Goal: Obtain resource: Download file/media

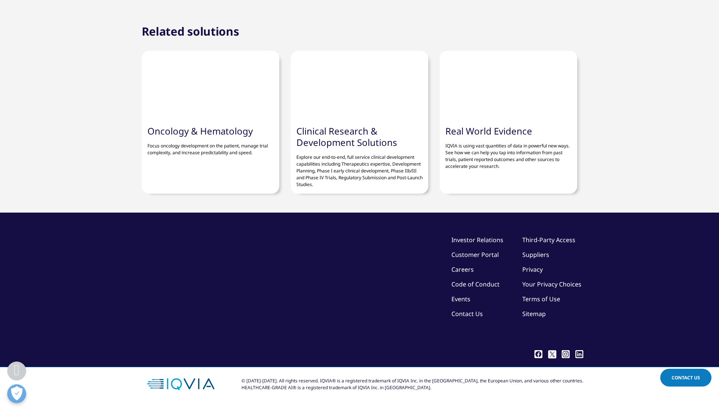
scroll to position [1883, 0]
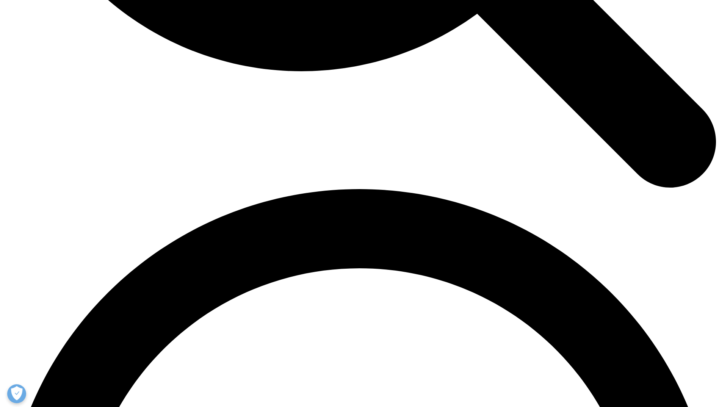
scroll to position [1244, 0]
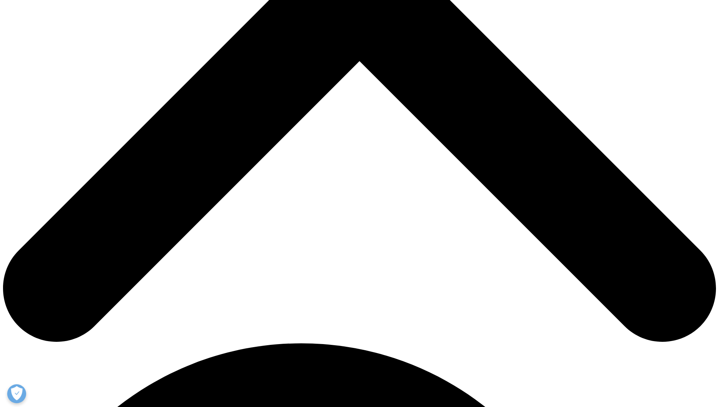
scroll to position [391, 0]
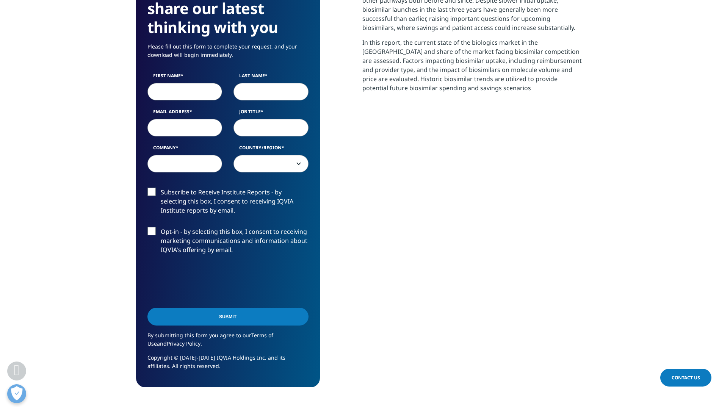
type input "[PERSON_NAME]"
type input "Zitzewitz"
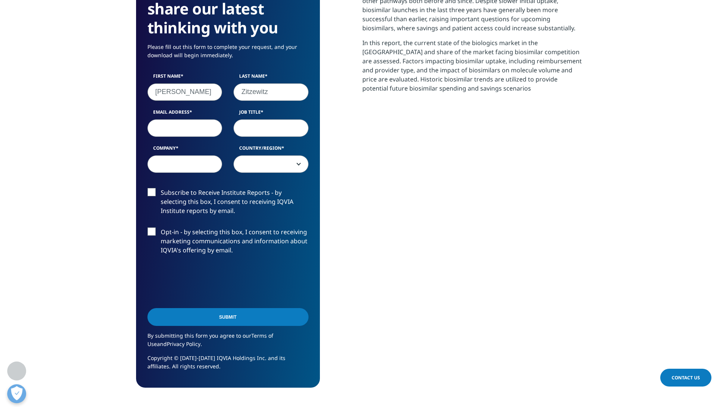
type input "[EMAIL_ADDRESS][DOMAIN_NAME]"
type input "Group"
select select "[GEOGRAPHIC_DATA]"
click at [257, 121] on input "Job Title" at bounding box center [271, 127] width 75 height 17
type input "n/a"
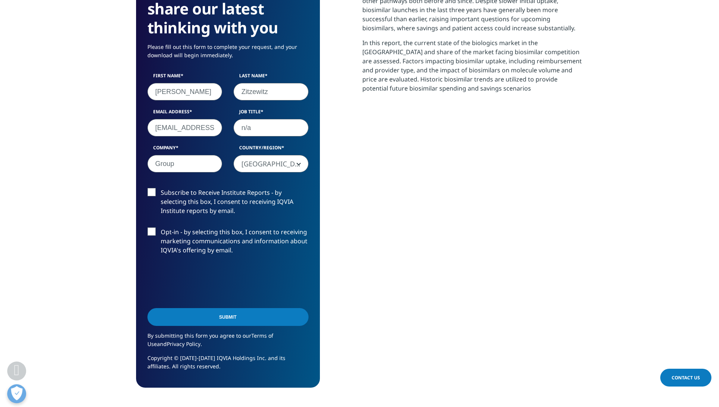
click at [227, 313] on input "Submit" at bounding box center [227, 317] width 161 height 18
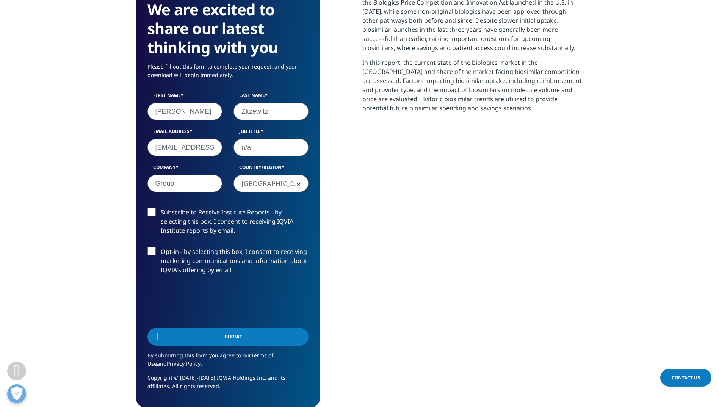
scroll to position [149, 447]
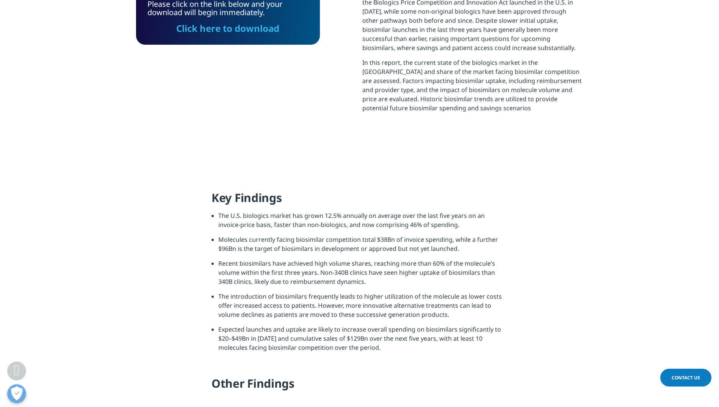
drag, startPoint x: 209, startPoint y: 30, endPoint x: 184, endPoint y: 35, distance: 25.2
click at [209, 29] on link "Click here to download" at bounding box center [227, 28] width 103 height 13
